Goal: Check status: Check status

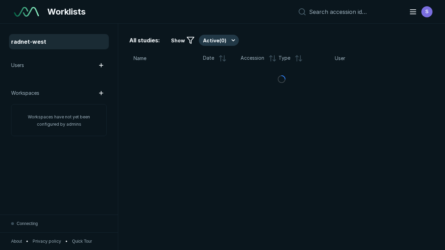
scroll to position [1898, 2895]
